Goal: Task Accomplishment & Management: Use online tool/utility

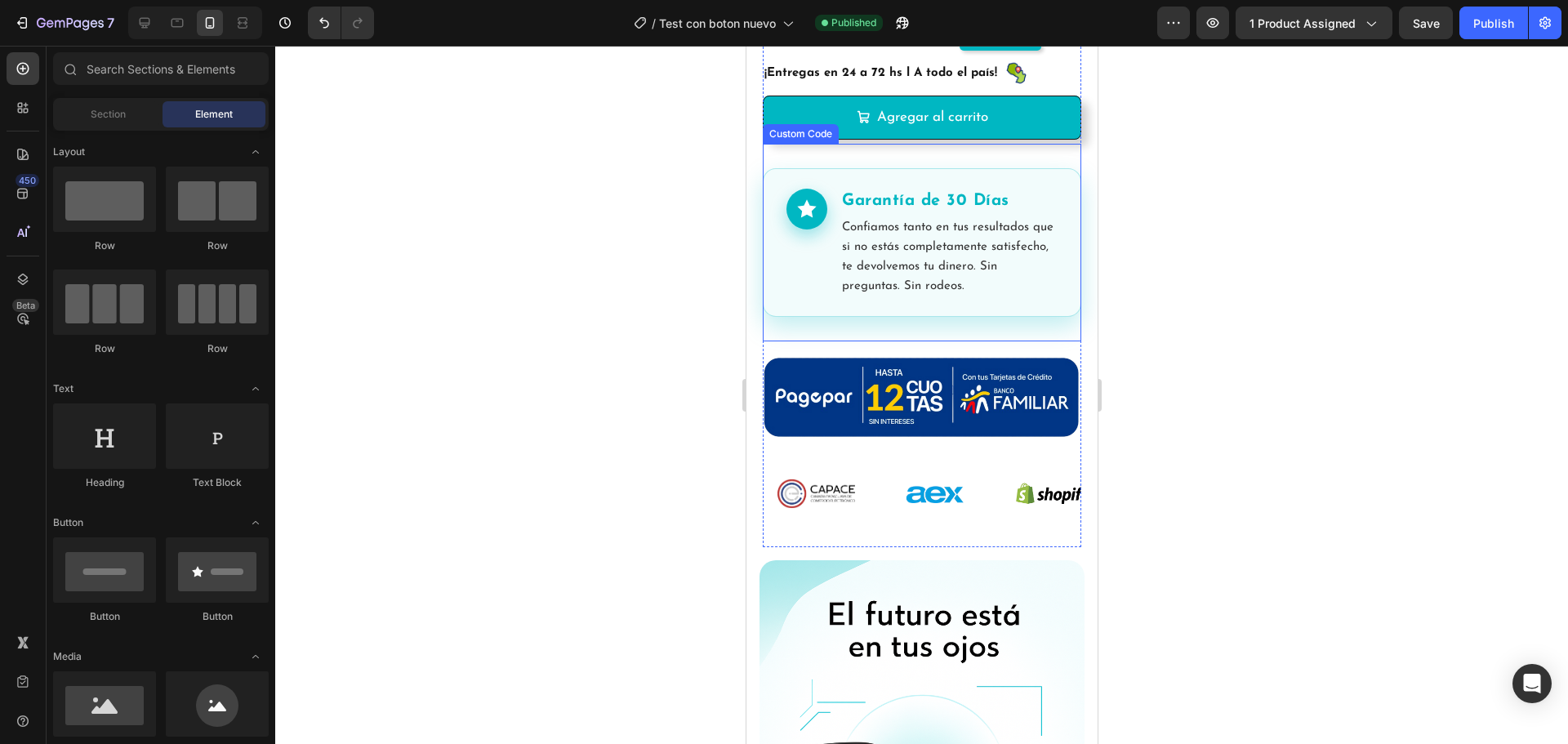
scroll to position [462, 0]
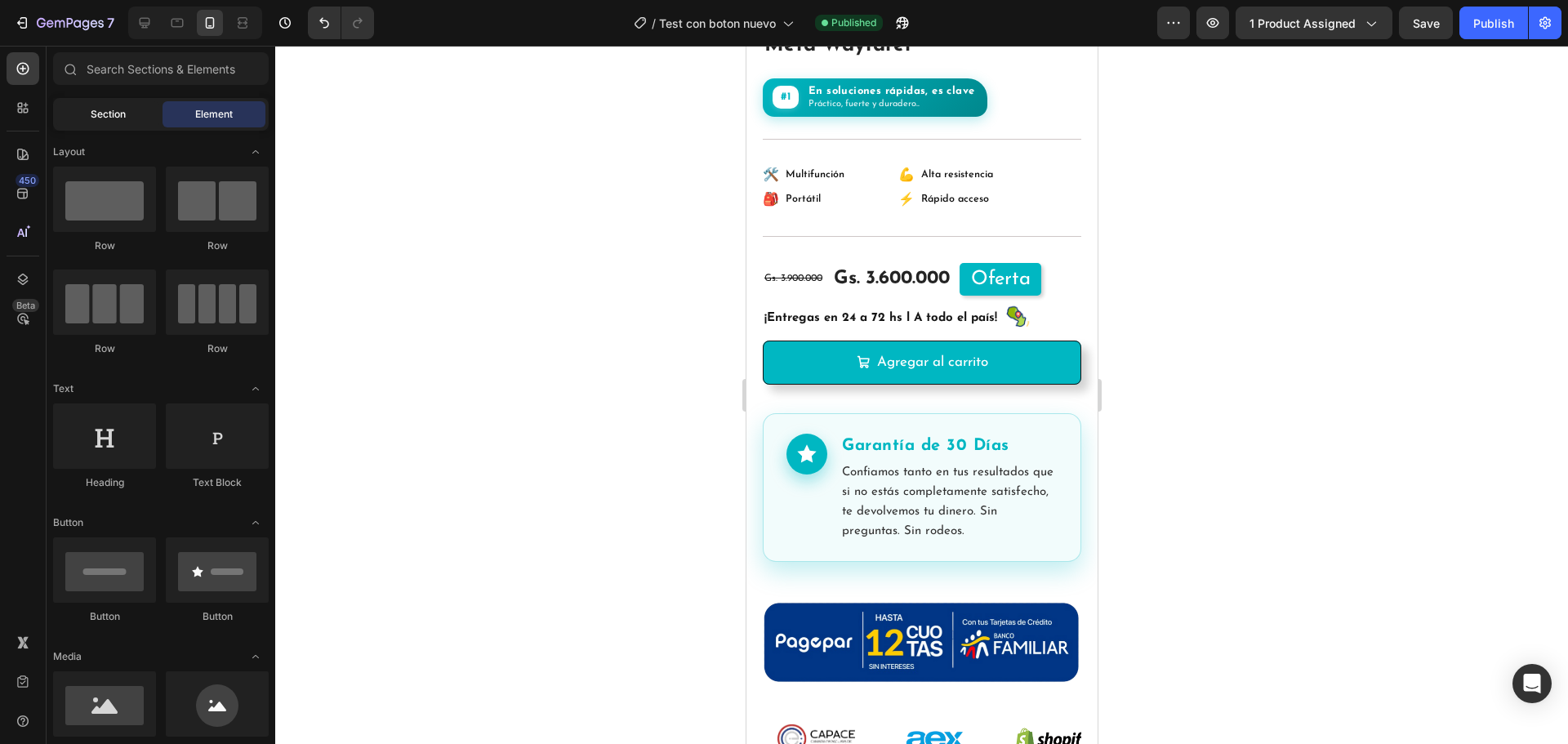
click at [133, 115] on div "Section" at bounding box center [108, 114] width 103 height 26
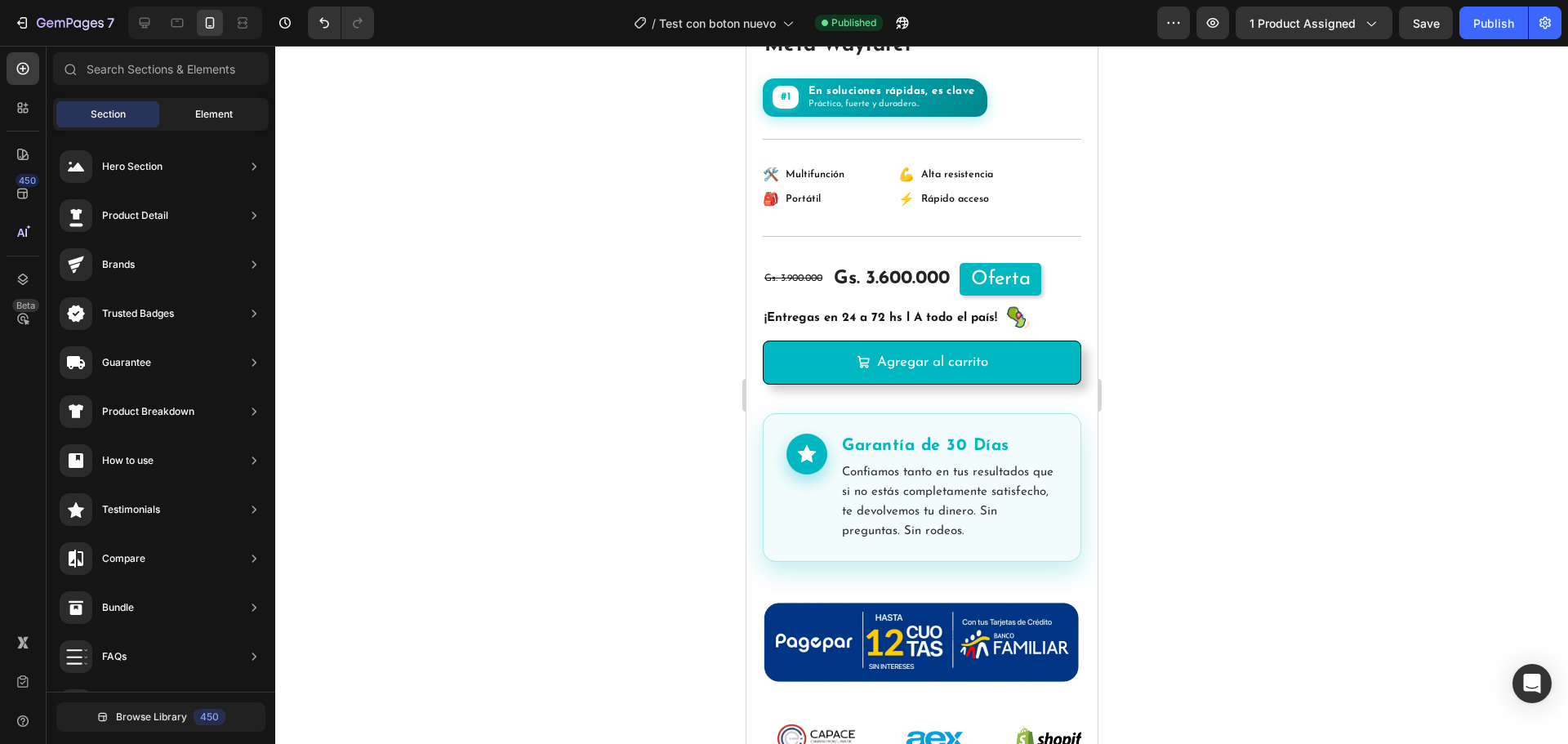
click at [200, 108] on div "Element" at bounding box center [214, 114] width 103 height 26
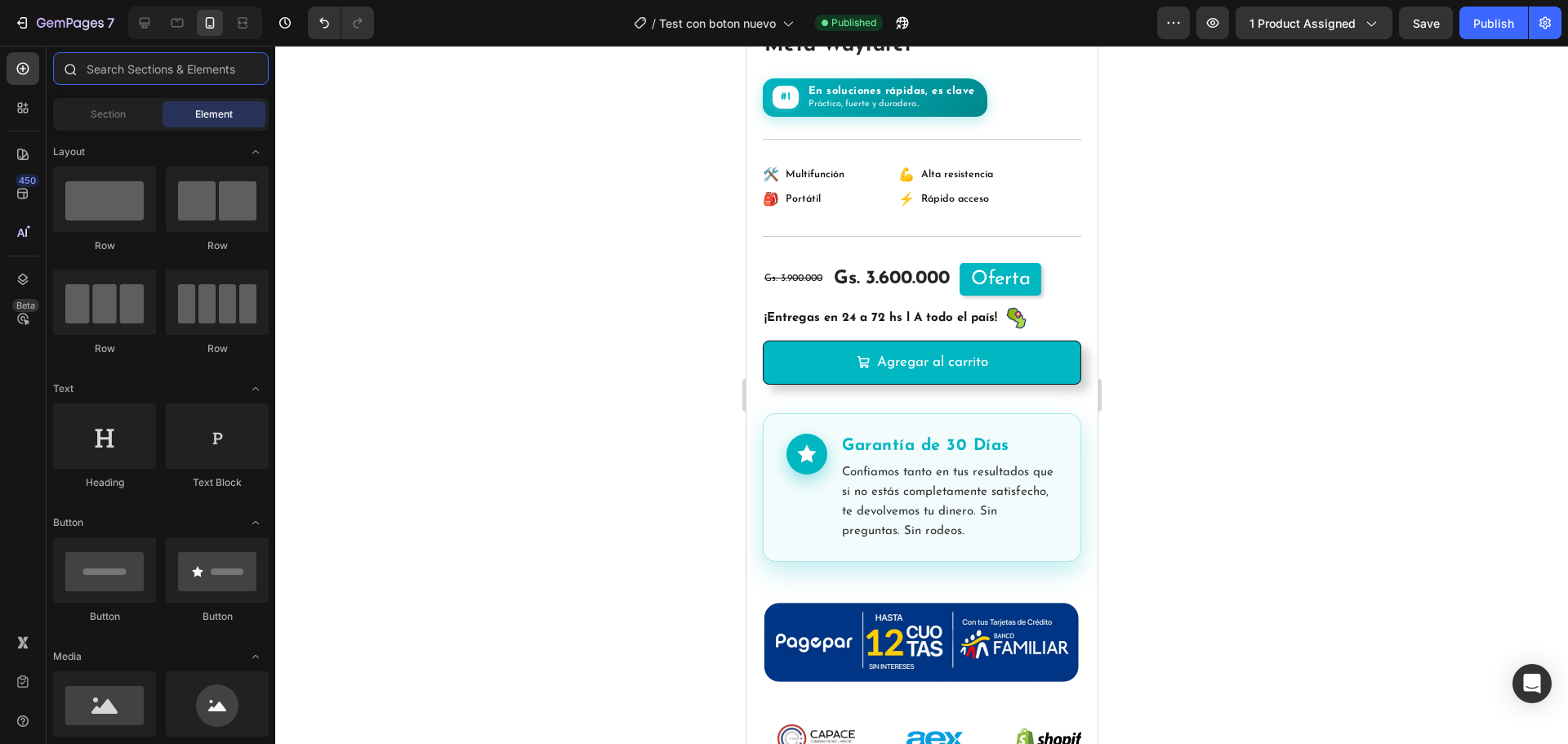
click at [189, 58] on input "text" at bounding box center [161, 68] width 216 height 33
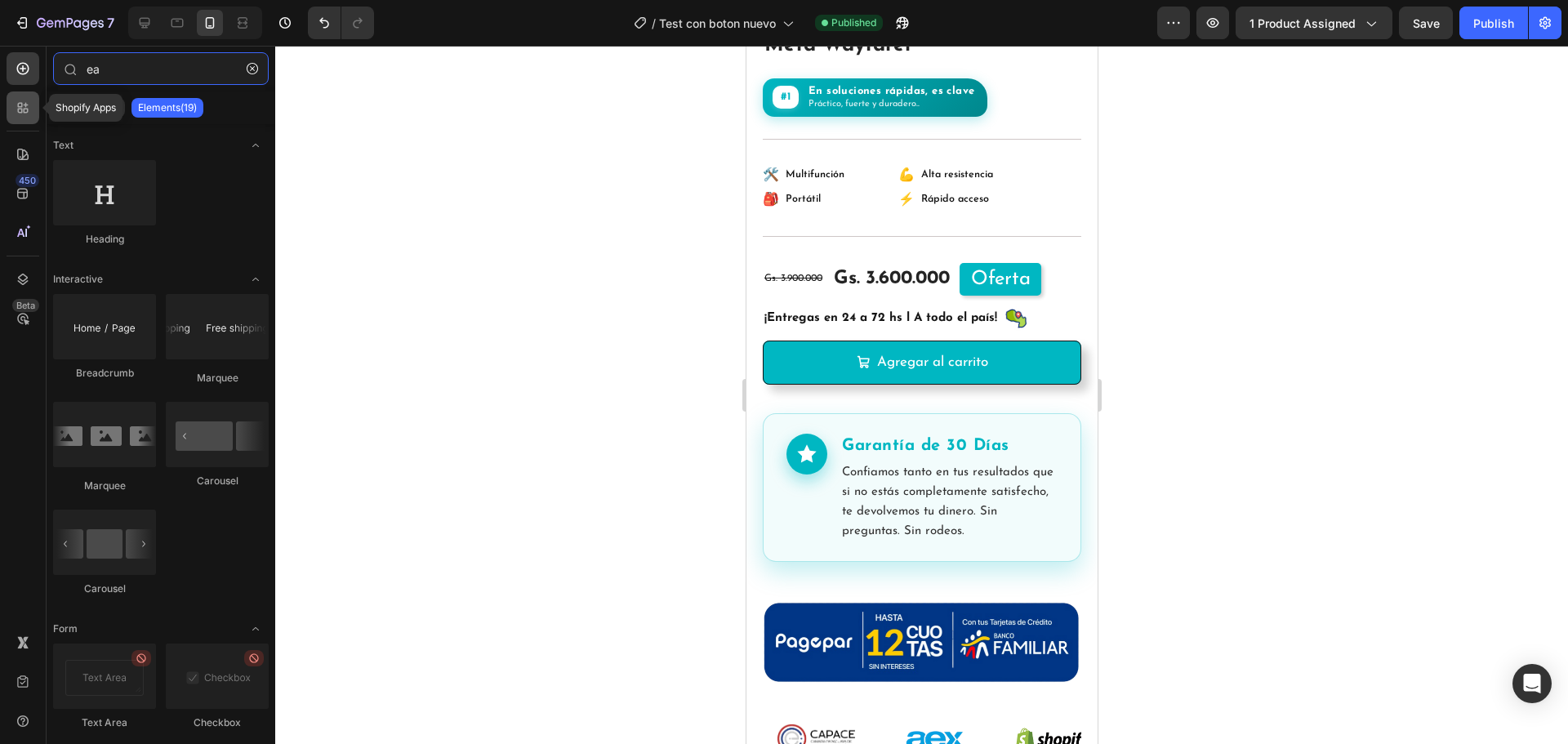
type input "ea"
click at [21, 99] on div at bounding box center [23, 107] width 33 height 33
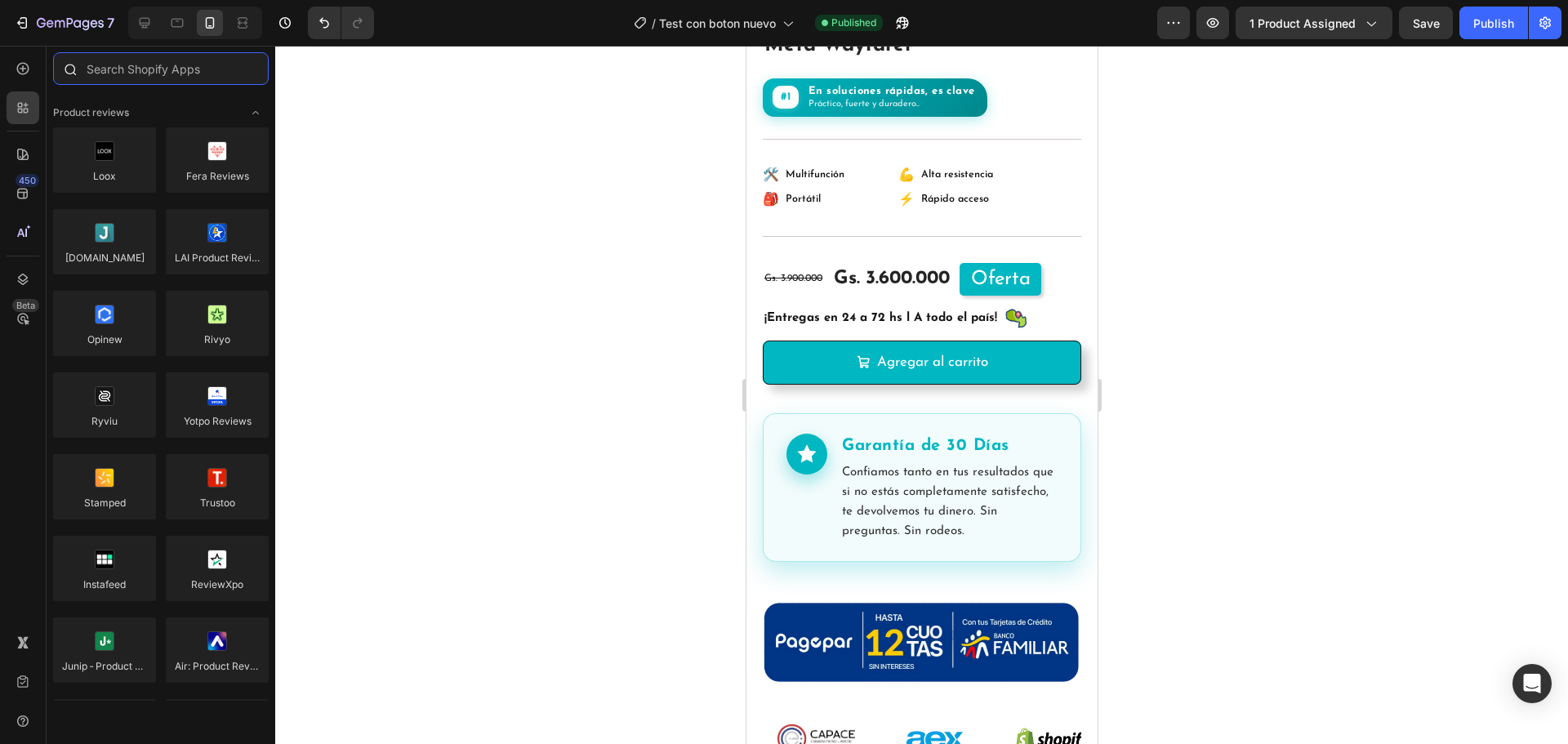
click at [150, 72] on input "text" at bounding box center [161, 68] width 216 height 33
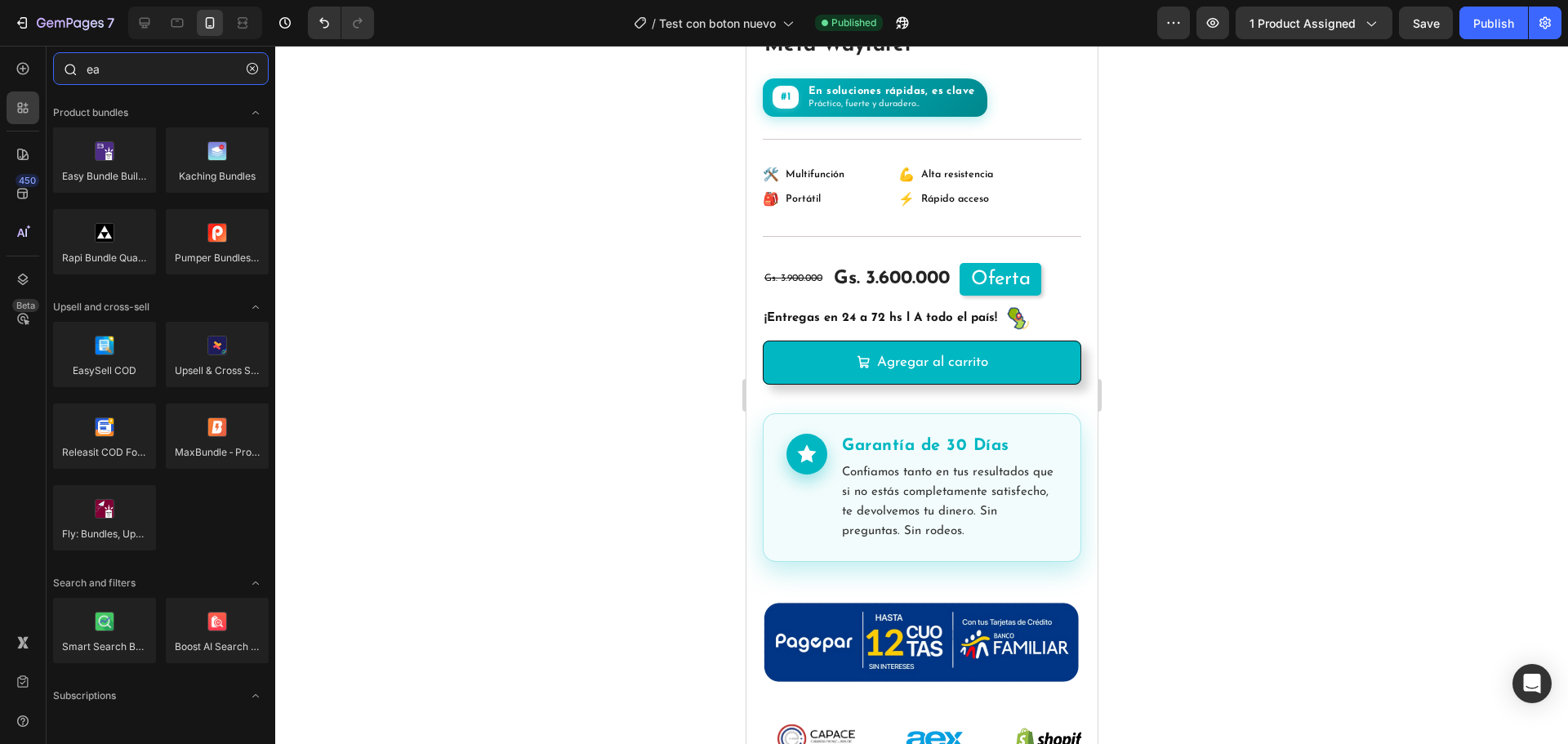
type input "e"
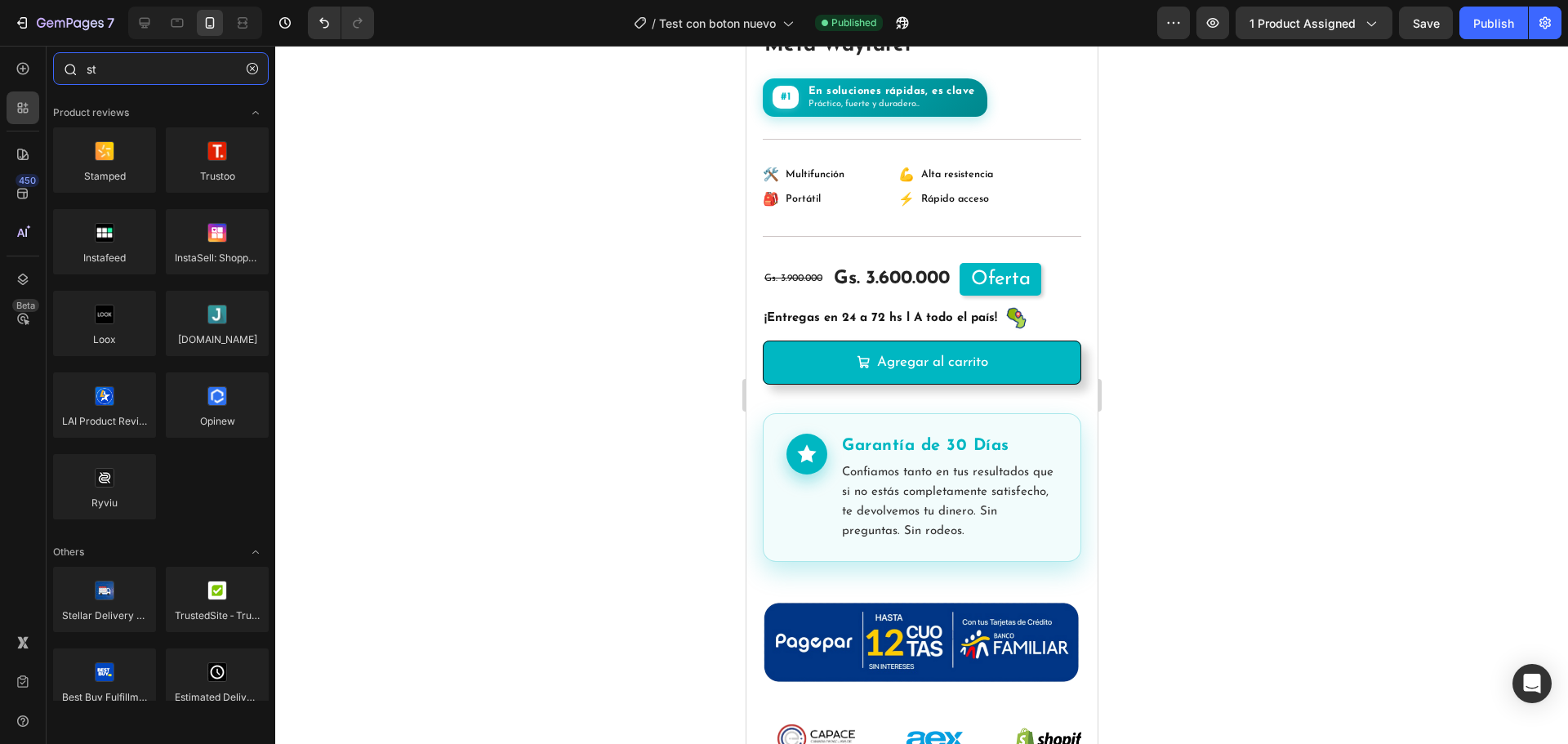
type input "s"
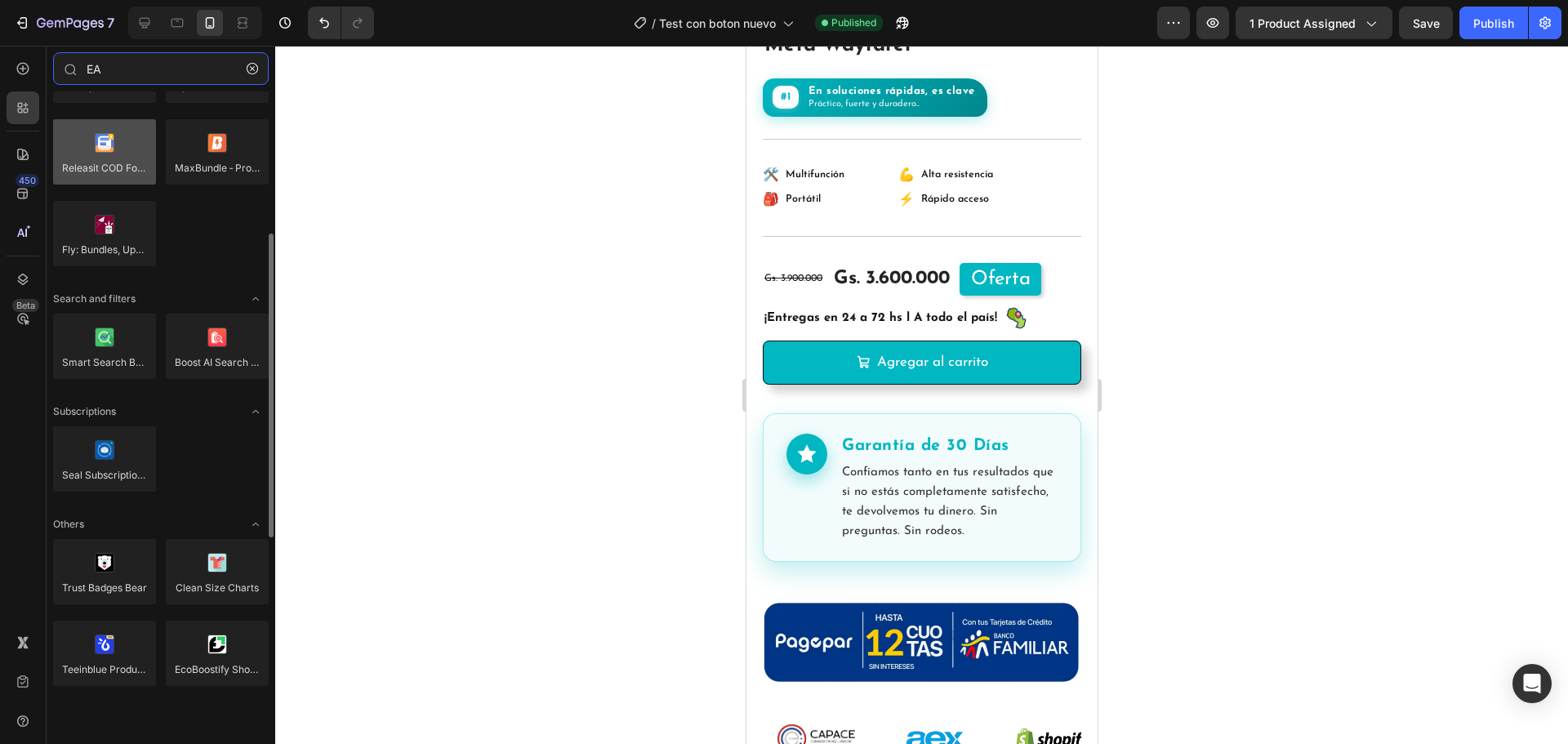
scroll to position [0, 0]
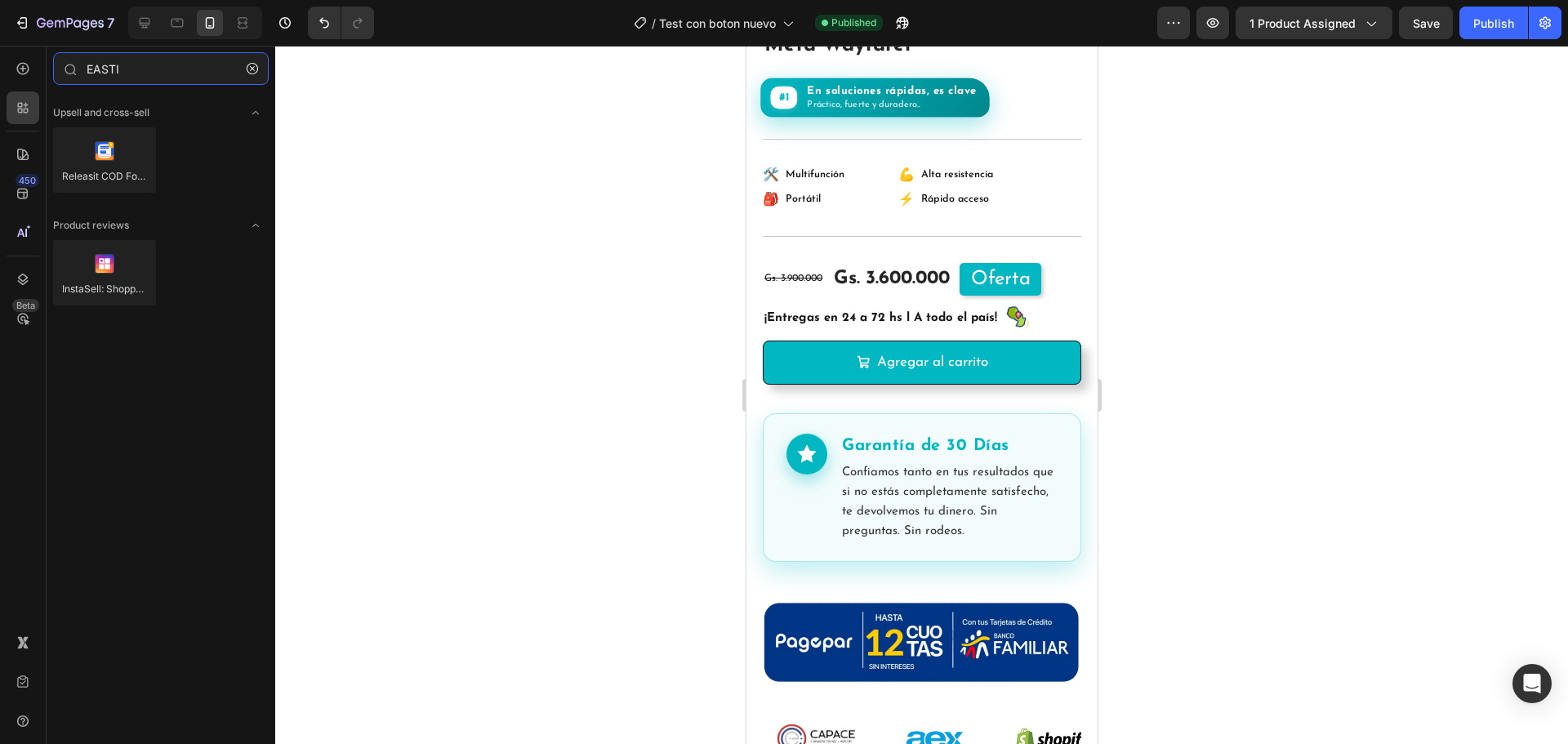
type input "EASTI"
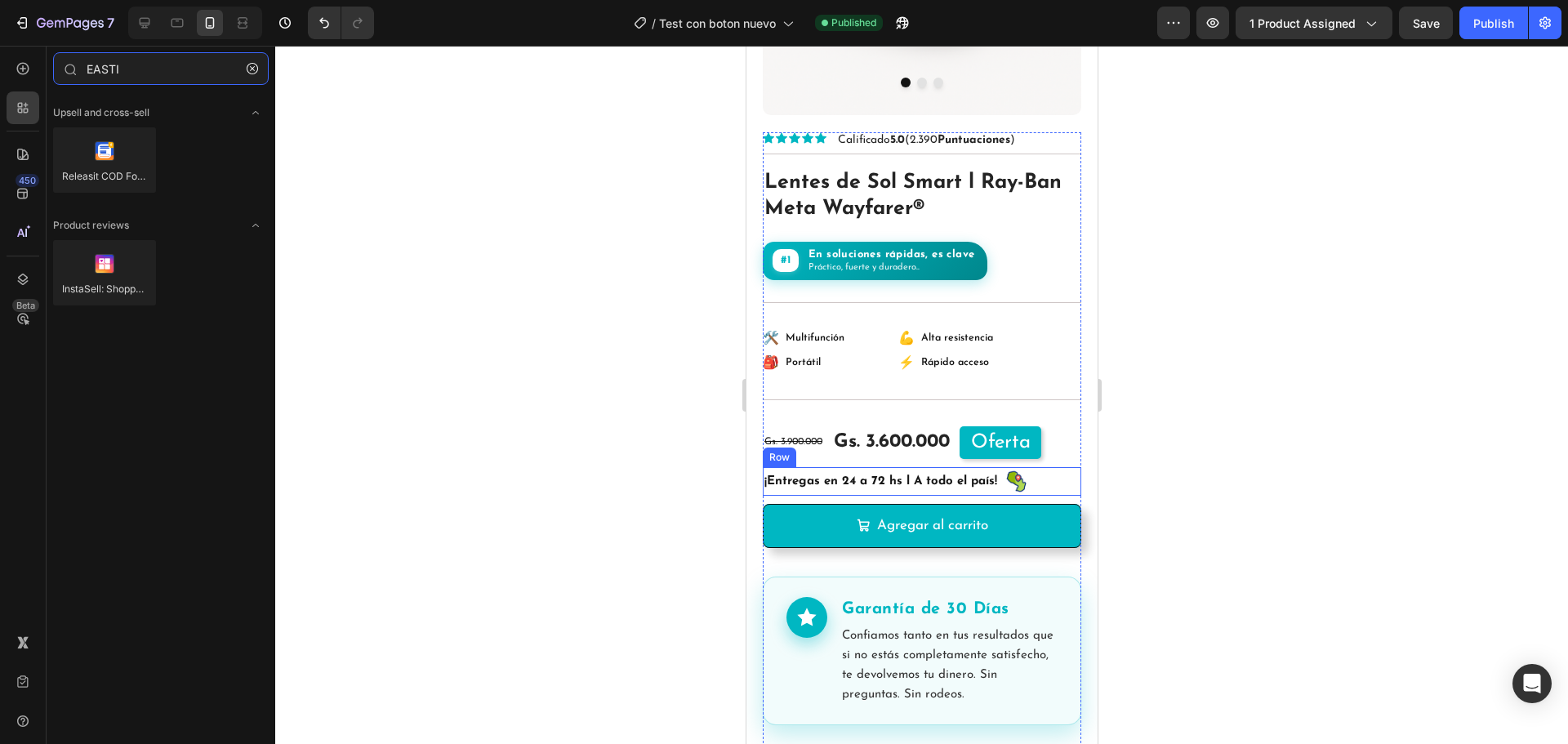
scroll to position [380, 0]
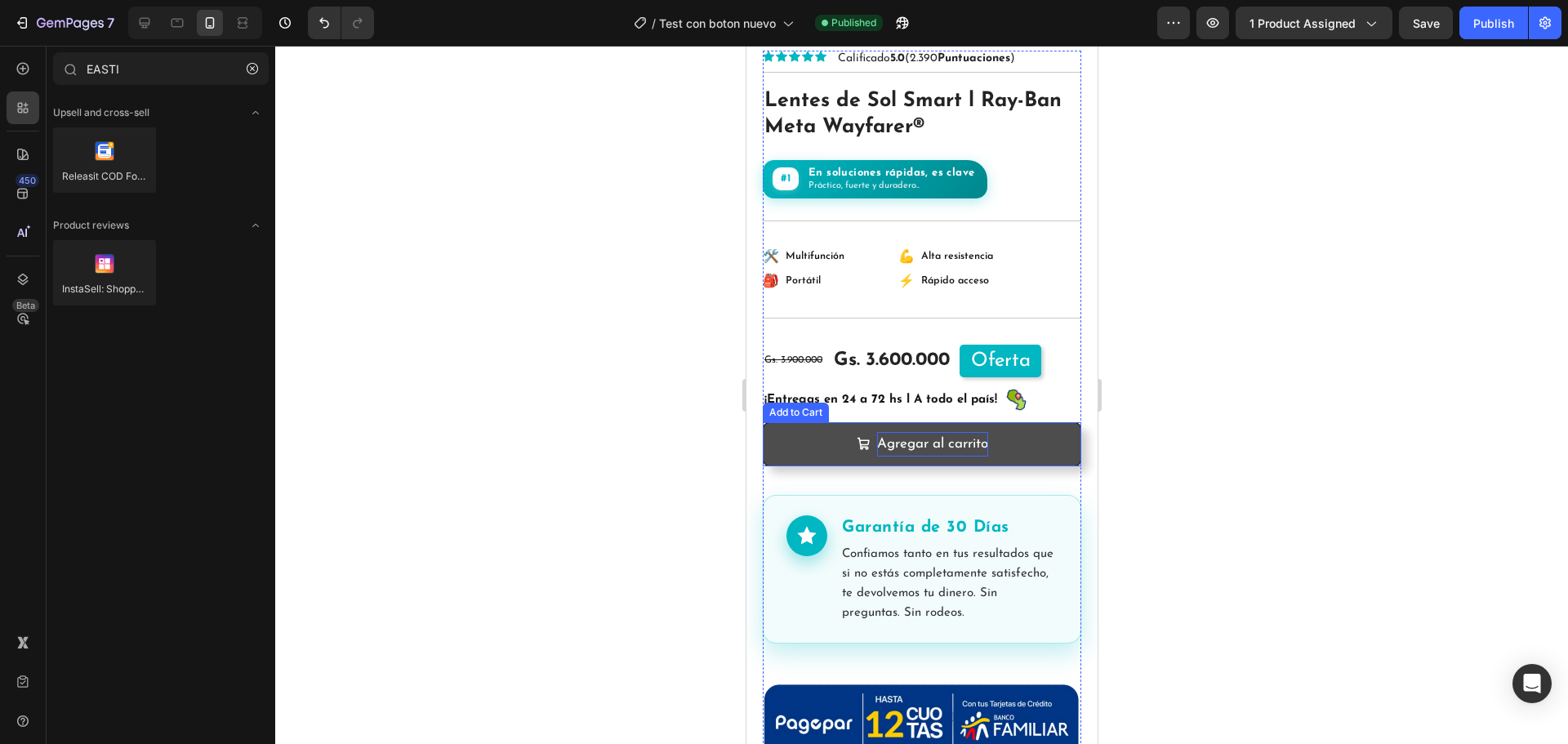
click at [930, 432] on div "Agregar al carrito" at bounding box center [932, 445] width 111 height 25
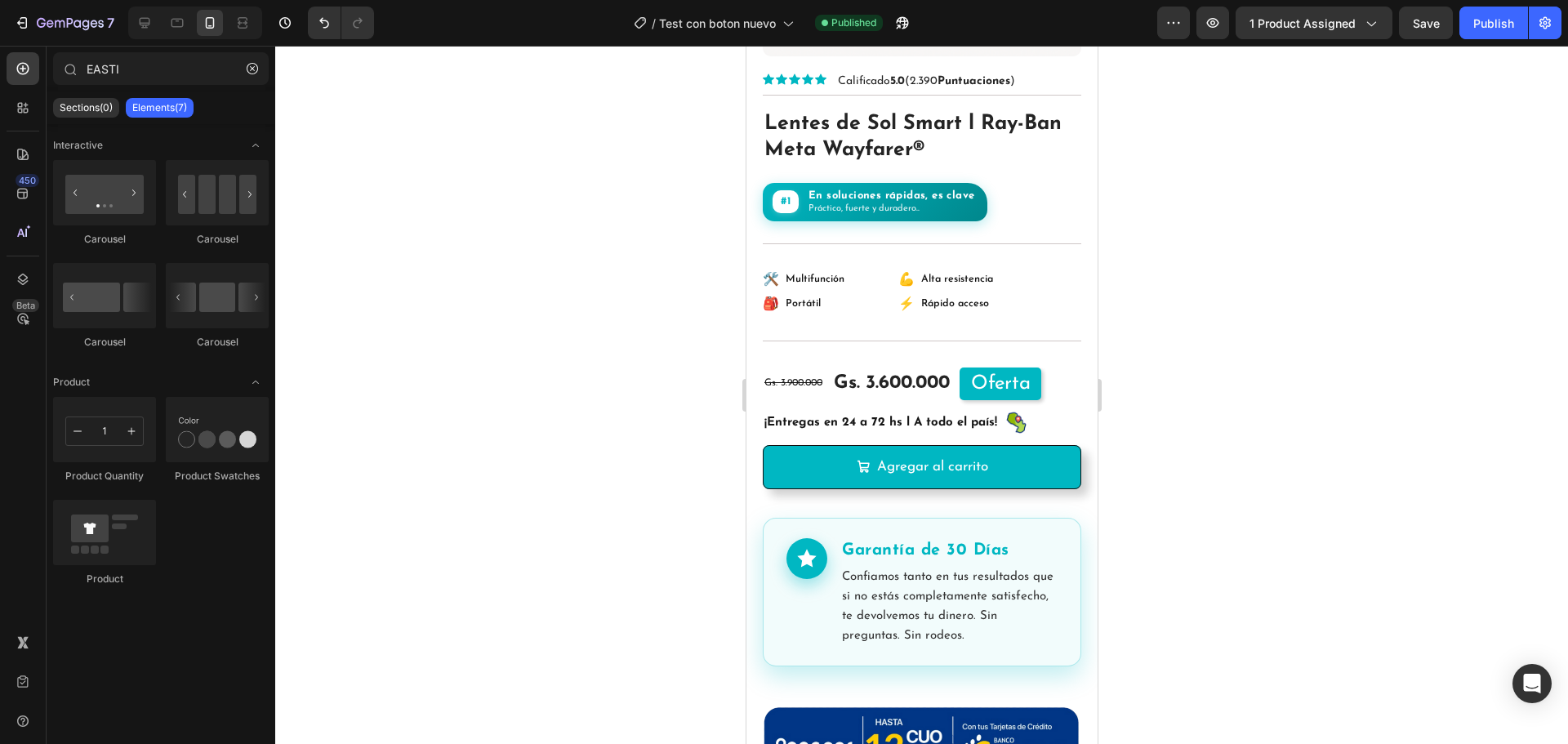
scroll to position [0, 0]
